Goal: Task Accomplishment & Management: Manage account settings

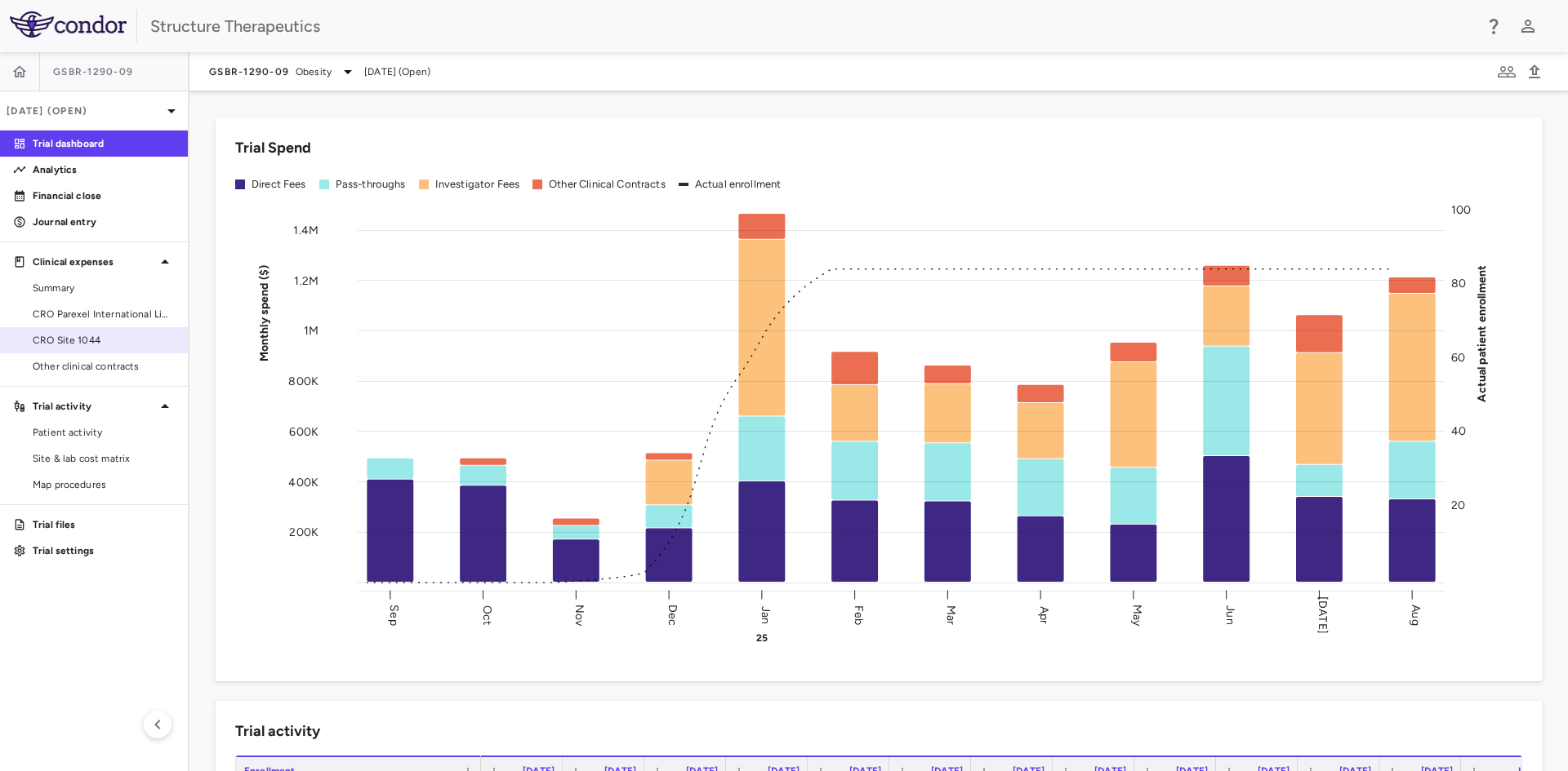
click at [92, 342] on span "CRO Site 1044" at bounding box center [104, 341] width 142 height 15
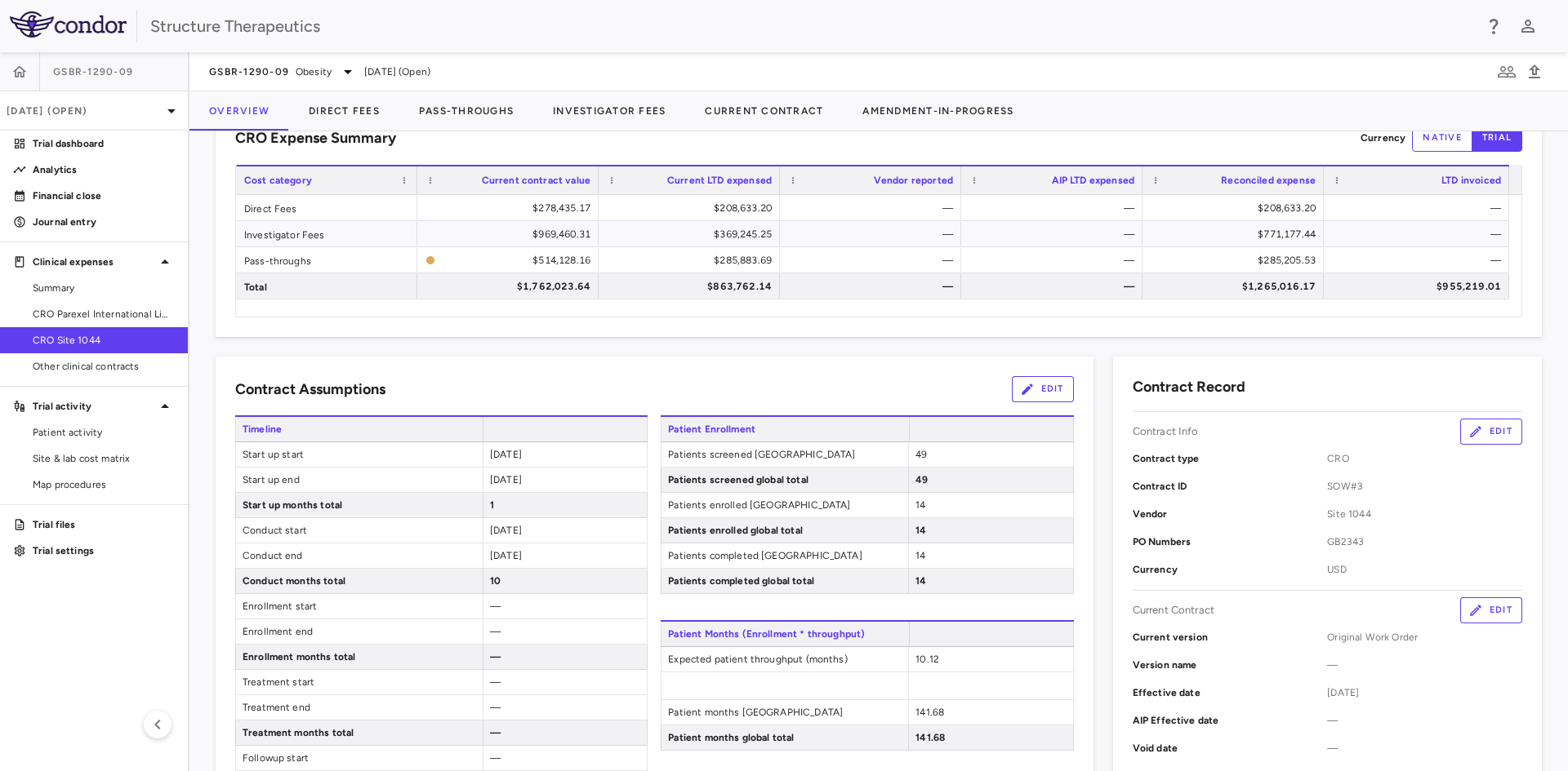
scroll to position [81, 0]
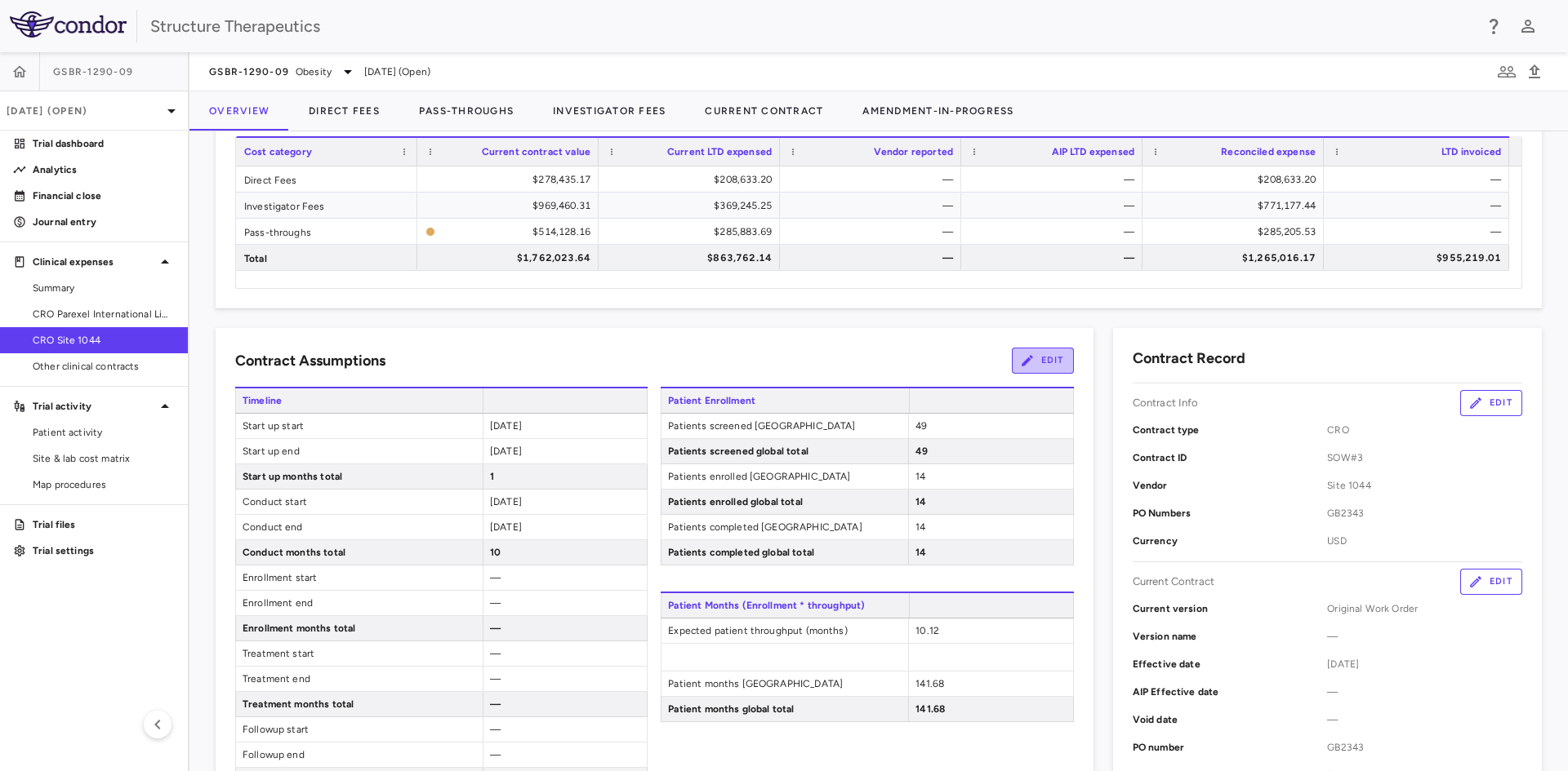
click at [1033, 359] on button "Edit" at bounding box center [1043, 360] width 62 height 26
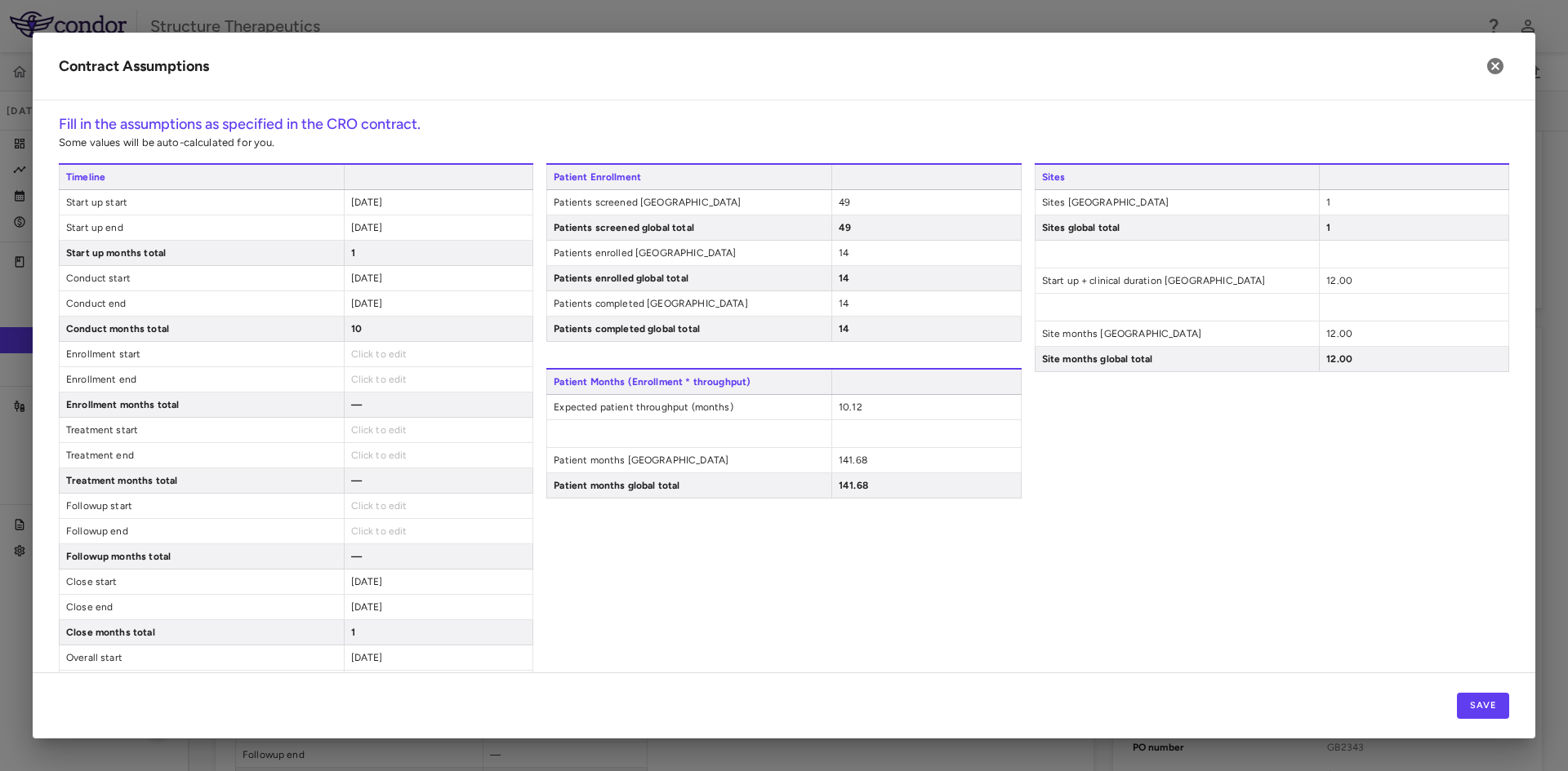
click at [851, 404] on span "10.12" at bounding box center [850, 408] width 23 height 12
drag, startPoint x: 834, startPoint y: 407, endPoint x: 812, endPoint y: 405, distance: 22.1
click at [812, 405] on div "Expected patient throughput (months) *****" at bounding box center [783, 415] width 474 height 40
type input "****"
click at [1478, 701] on button "Save" at bounding box center [1483, 706] width 52 height 26
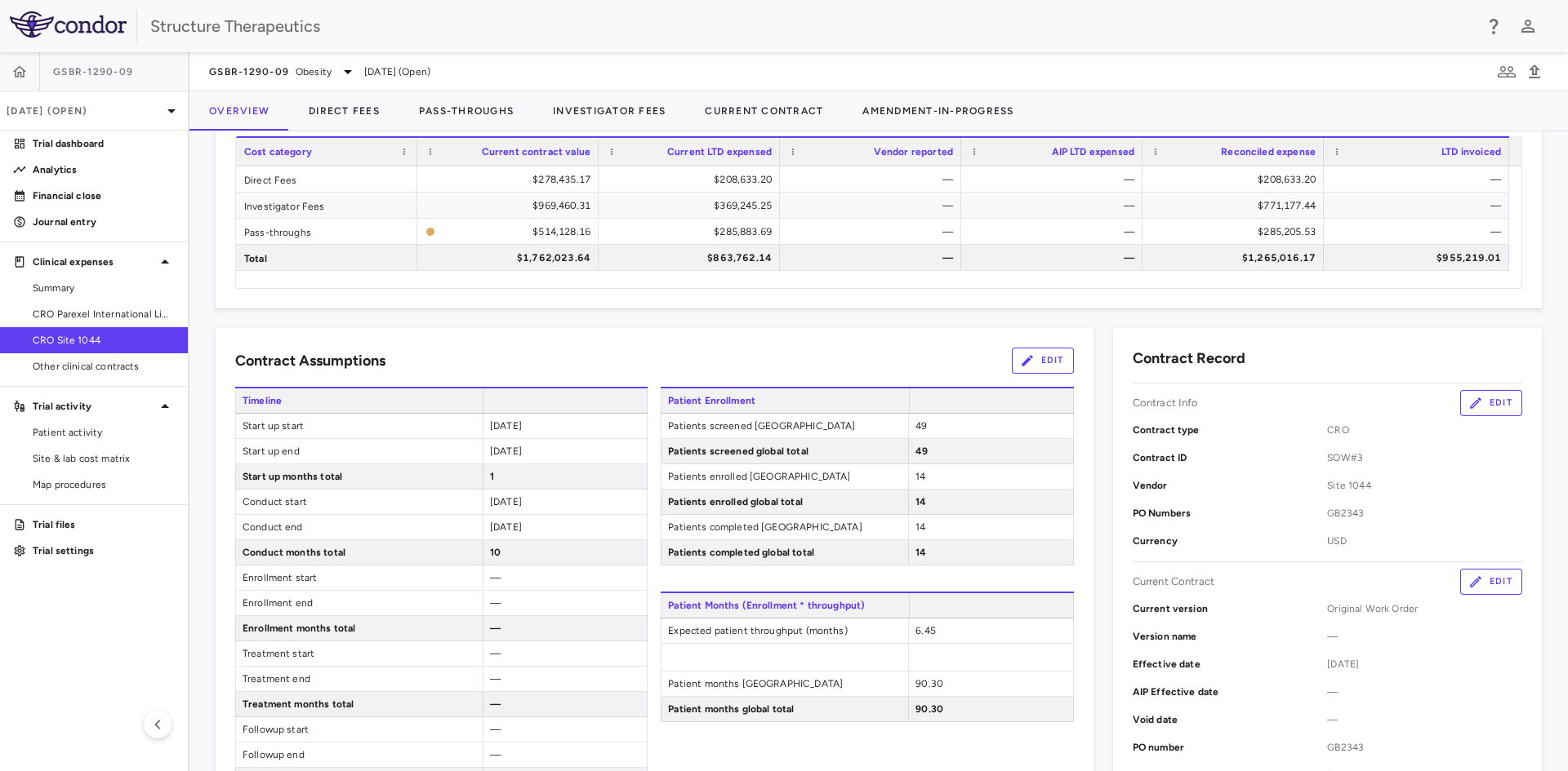
click at [354, 342] on div "Contract Assumptions Edit Timeline Start up start 2025-01-01 Start up end 2025-…" at bounding box center [654, 763] width 878 height 871
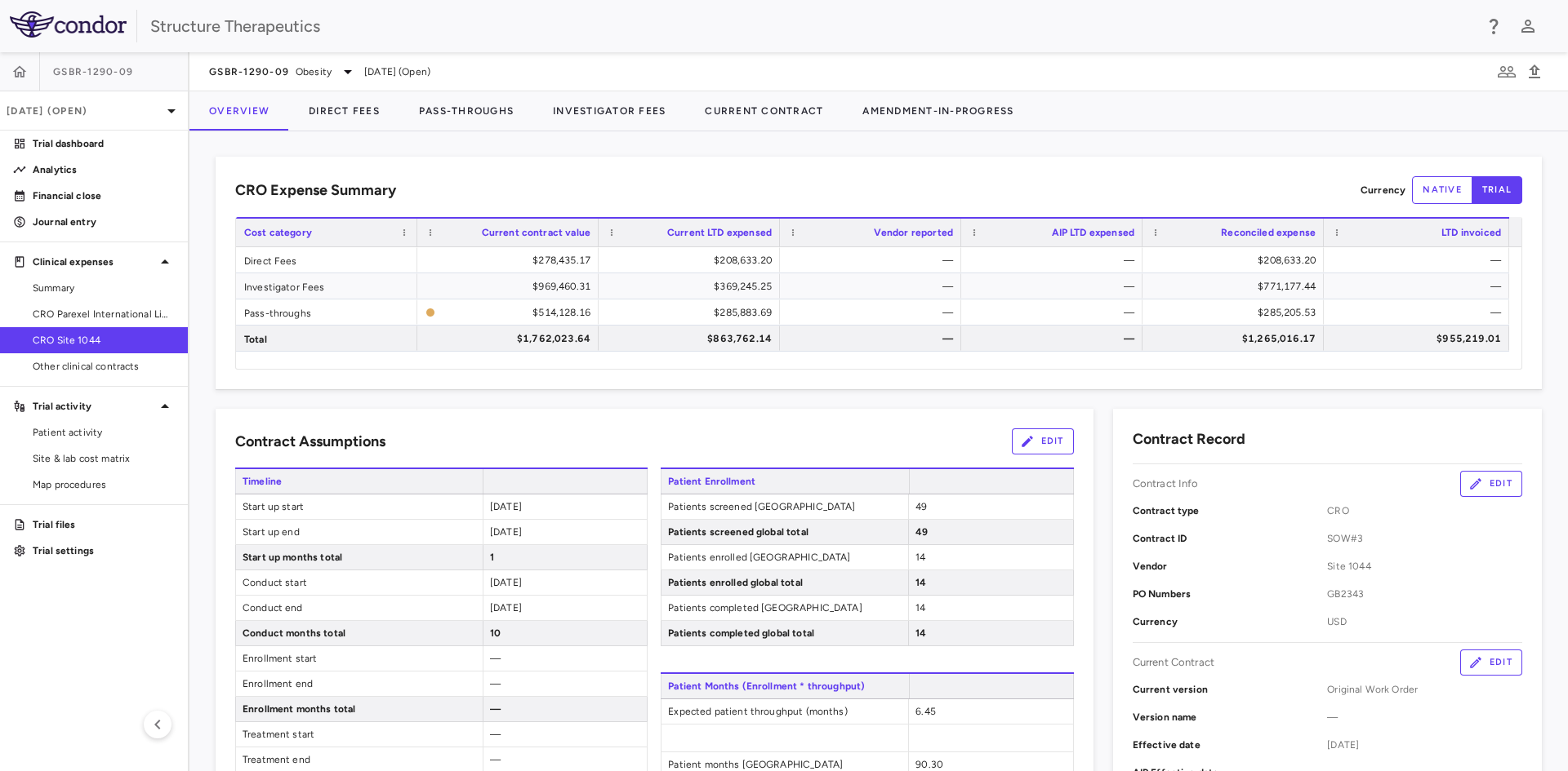
scroll to position [0, 0]
click at [479, 109] on button "Pass-Throughs" at bounding box center [467, 111] width 134 height 39
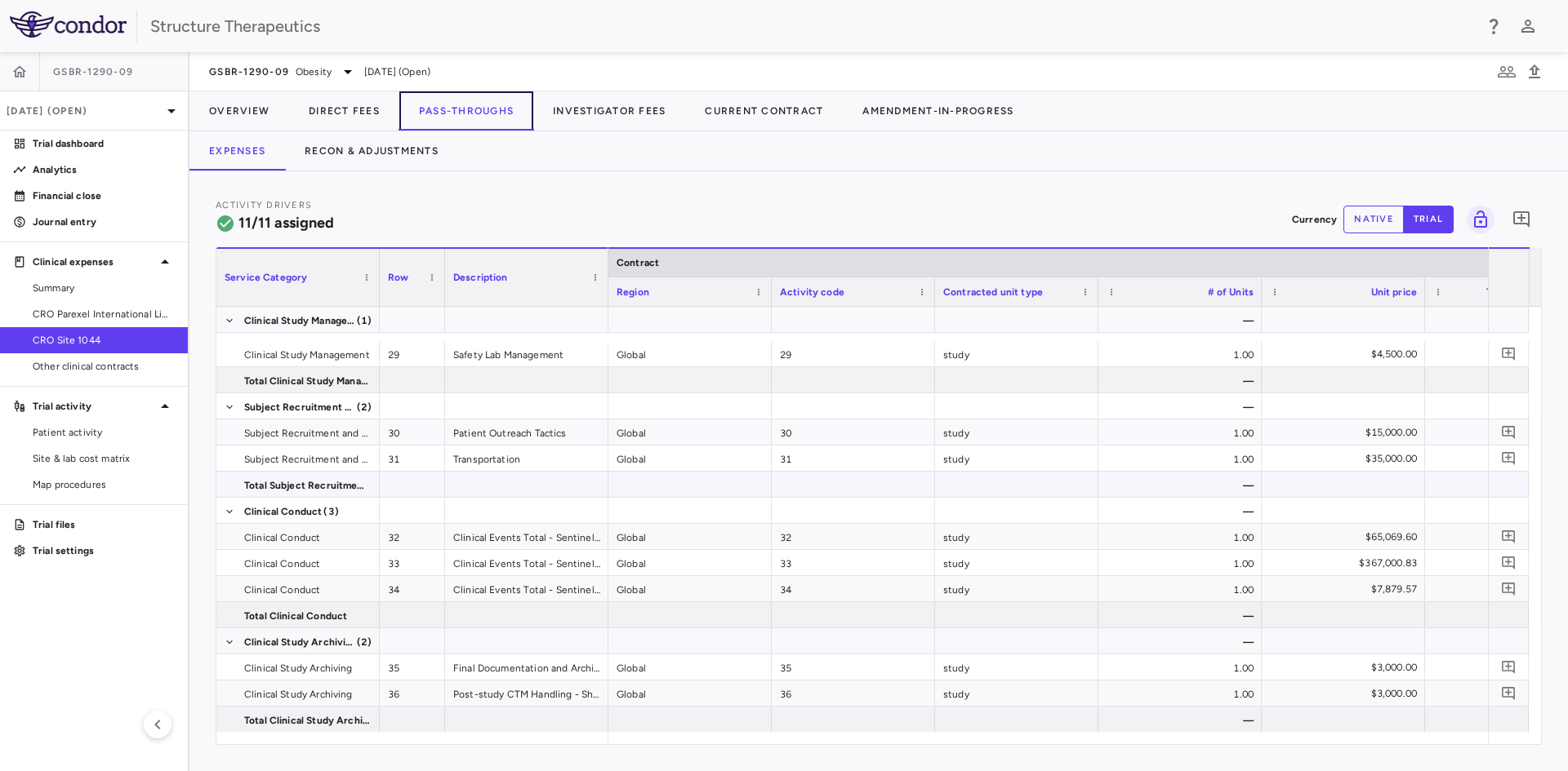
scroll to position [202, 0]
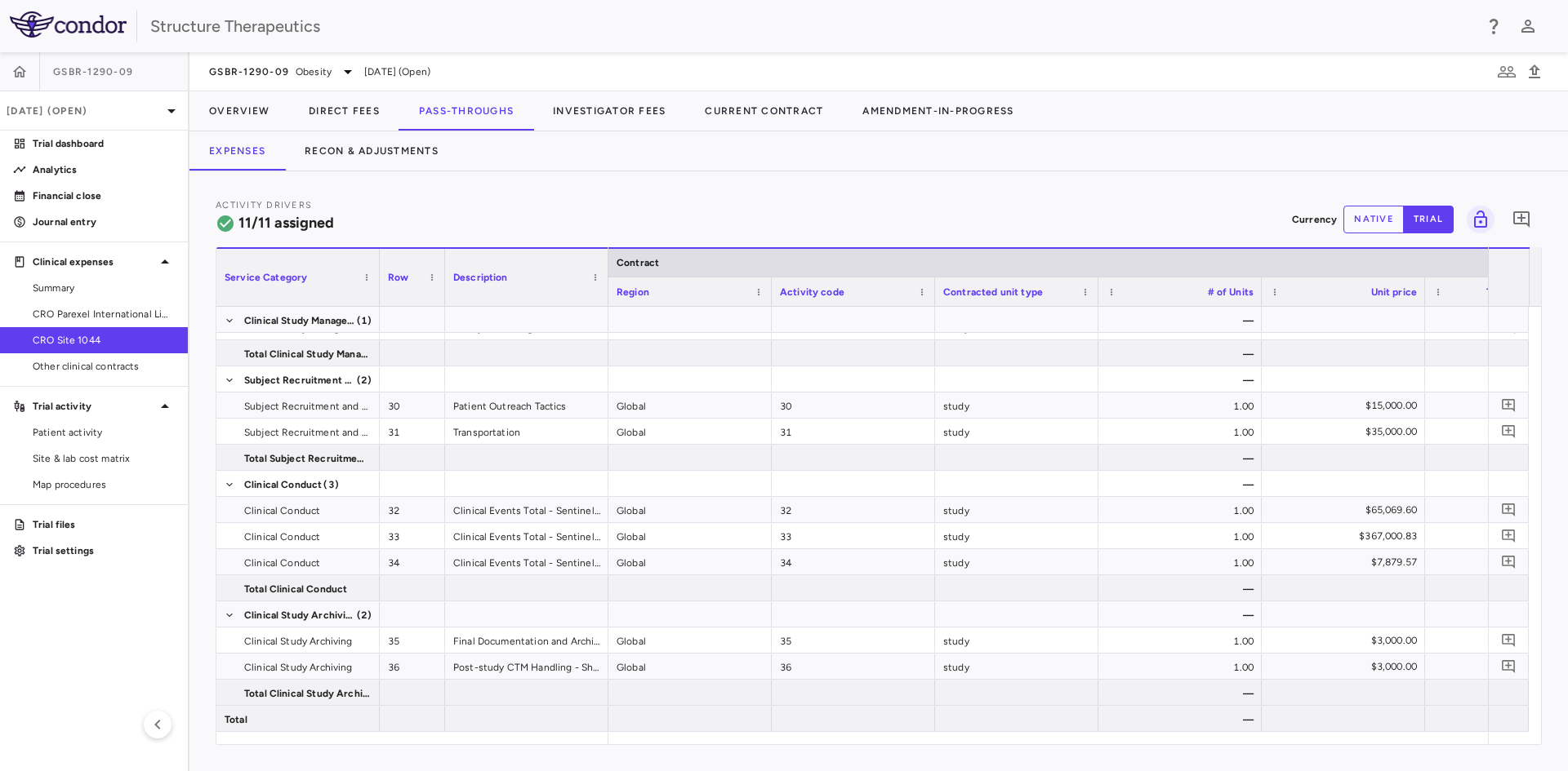
drag, startPoint x: 740, startPoint y: 747, endPoint x: 856, endPoint y: 734, distance: 116.7
click at [856, 734] on div "Activity Drivers 11/11 assigned Currency native trial 0 Service Category Drag h…" at bounding box center [878, 471] width 1378 height 599
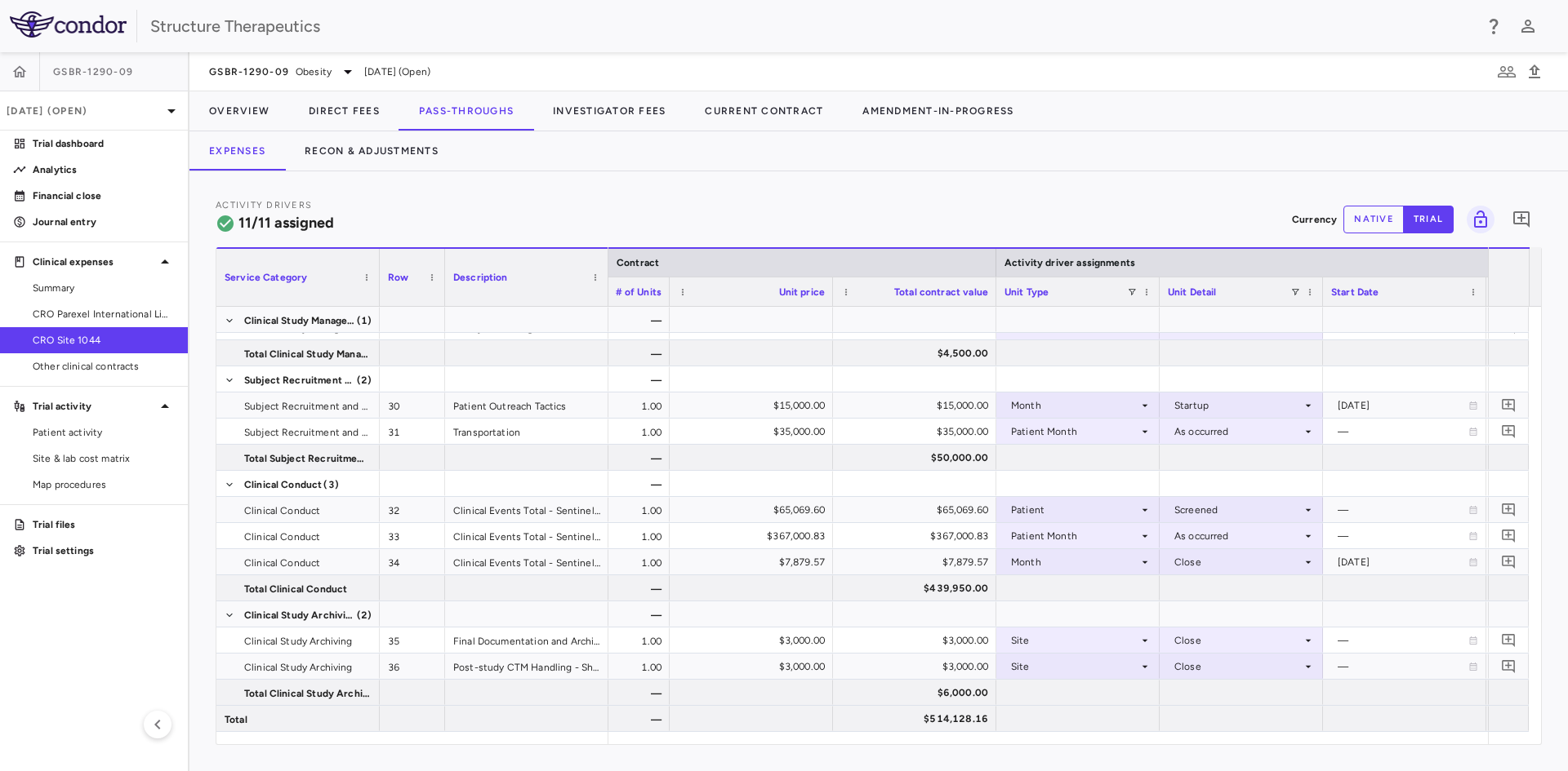
scroll to position [0, 0]
